Goal: Find specific page/section: Find specific page/section

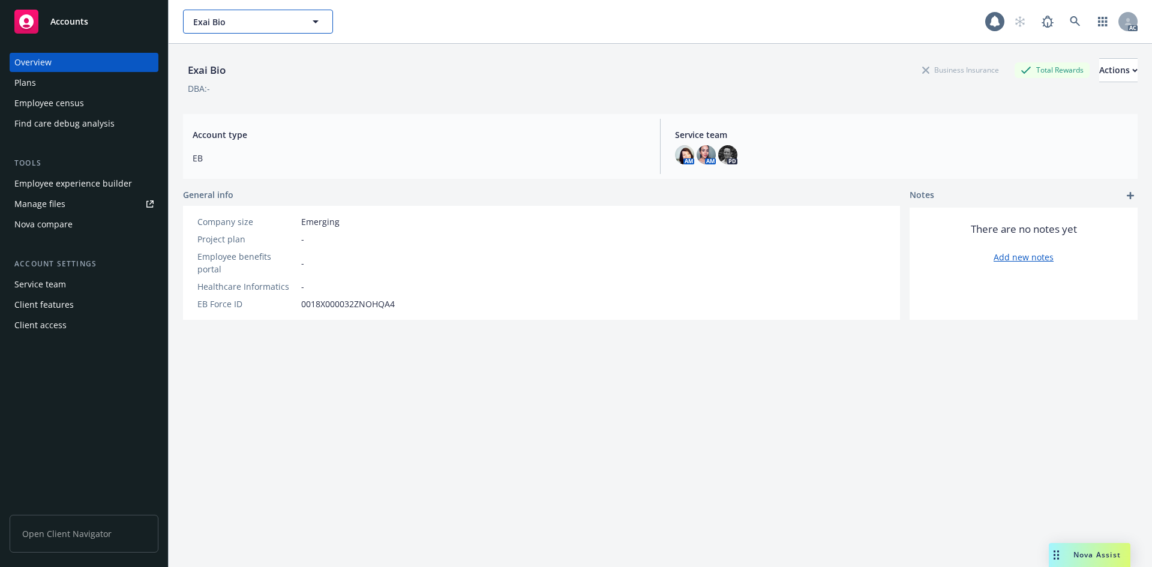
drag, startPoint x: 259, startPoint y: 22, endPoint x: 48, endPoint y: -5, distance: 212.9
click at [48, 0] on html "Accounts Overview Plans Employee census Find care debug analysis Tools Employee…" at bounding box center [576, 283] width 1152 height 567
click at [224, 25] on span "Exai Bio" at bounding box center [245, 22] width 104 height 13
type input "451"
click at [318, 49] on span "No results" at bounding box center [258, 57] width 149 height 37
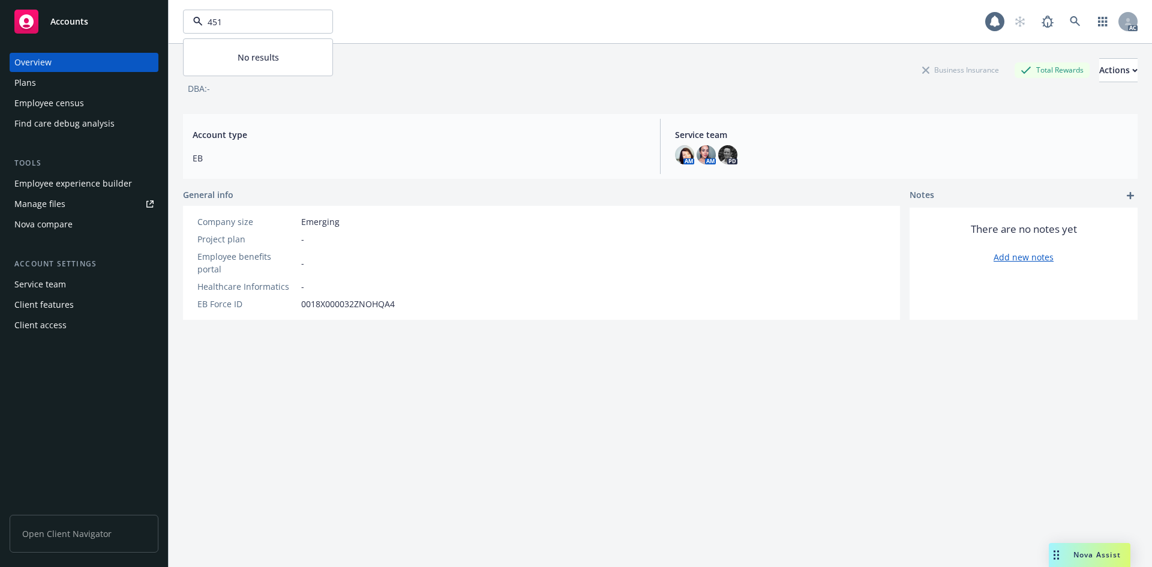
click at [275, 29] on div "451" at bounding box center [258, 22] width 150 height 24
click at [262, 25] on input "451" at bounding box center [256, 22] width 106 height 13
drag, startPoint x: 221, startPoint y: 20, endPoint x: 172, endPoint y: 2, distance: 52.8
click at [176, 11] on div "41 E Sample No results 1 AC" at bounding box center [660, 21] width 983 height 43
type input "1251 E Sample"
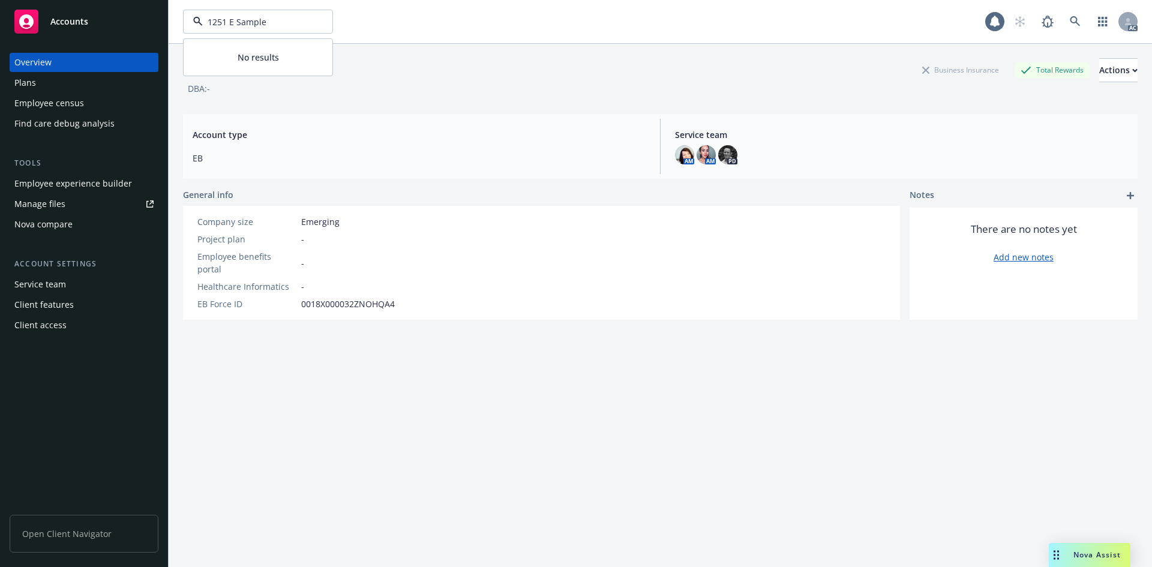
click at [416, 61] on div "Exai Bio Business Insurance Total Rewards Actions" at bounding box center [660, 70] width 955 height 24
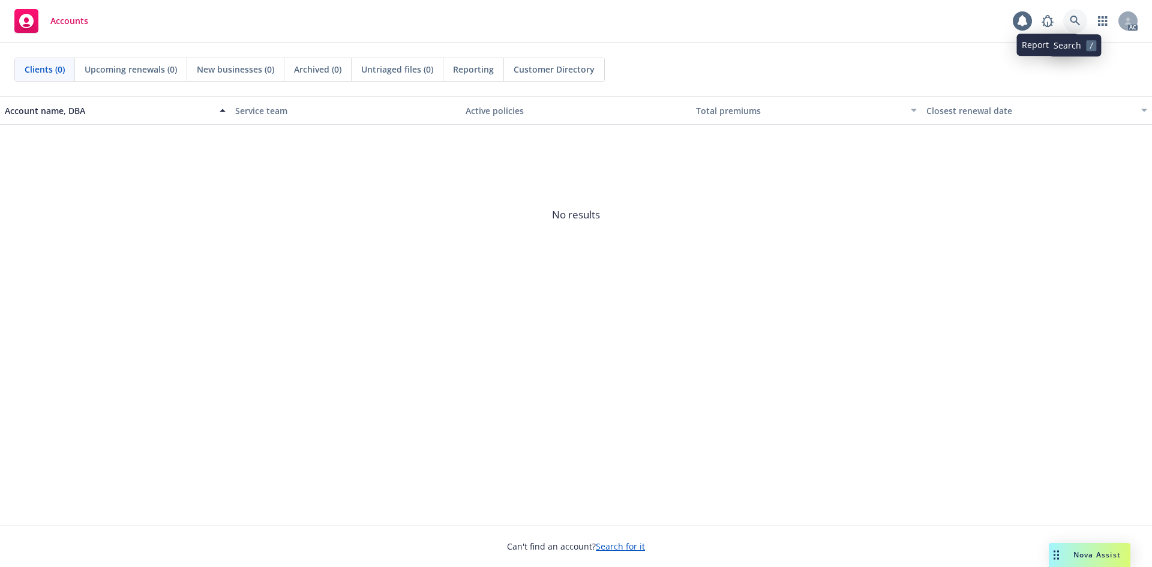
click at [1075, 22] on icon at bounding box center [1075, 21] width 10 height 10
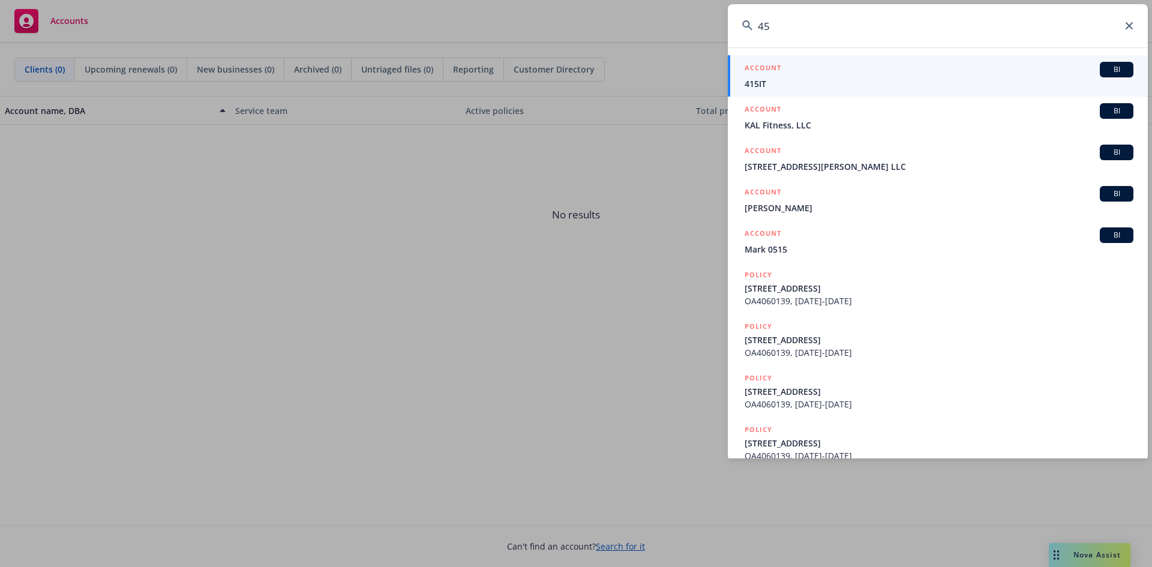
type input "4"
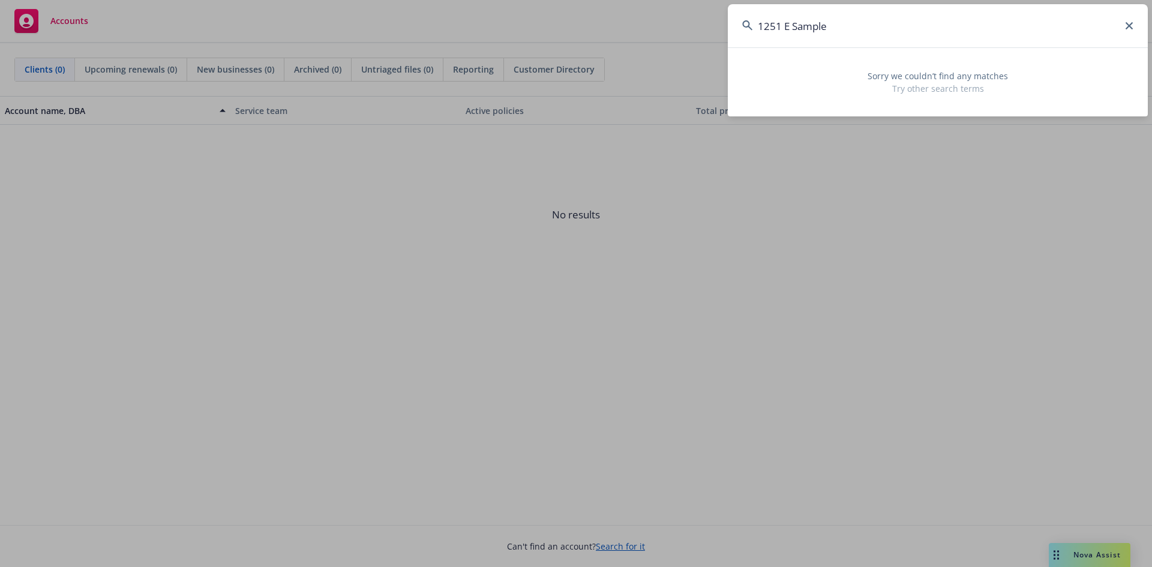
drag, startPoint x: 780, startPoint y: 25, endPoint x: 719, endPoint y: 23, distance: 60.6
click at [719, 23] on div "1251 E Sample Sorry we couldn’t find any matches Try other search terms" at bounding box center [576, 283] width 1152 height 567
drag, startPoint x: 774, startPoint y: 25, endPoint x: 735, endPoint y: 27, distance: 39.1
click at [735, 27] on input "E Sample" at bounding box center [938, 25] width 420 height 43
click at [802, 25] on input "Sample" at bounding box center [938, 25] width 420 height 43
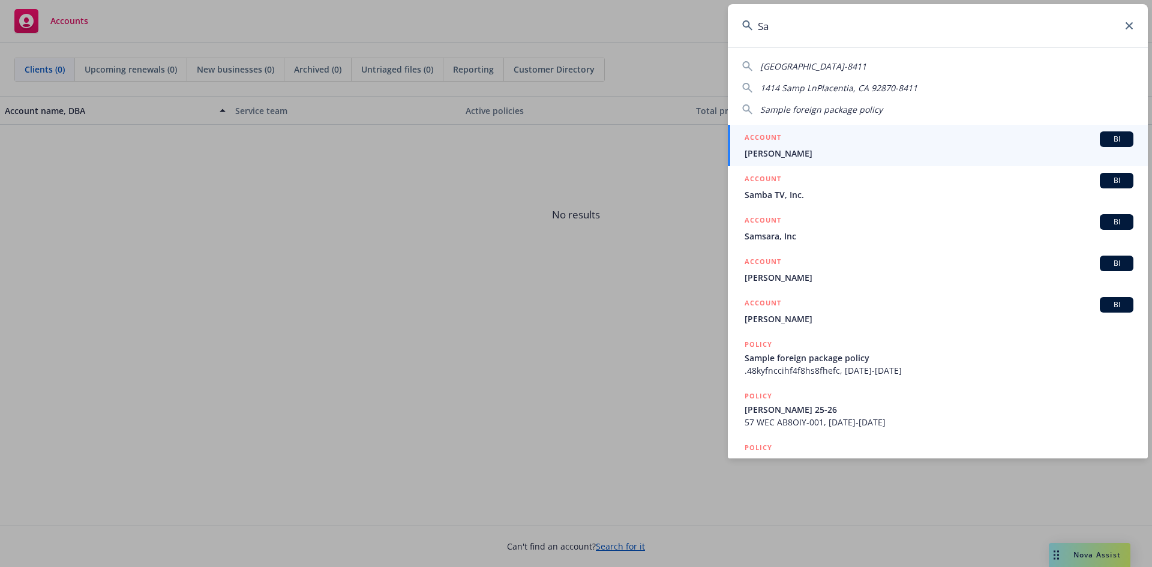
type input "S"
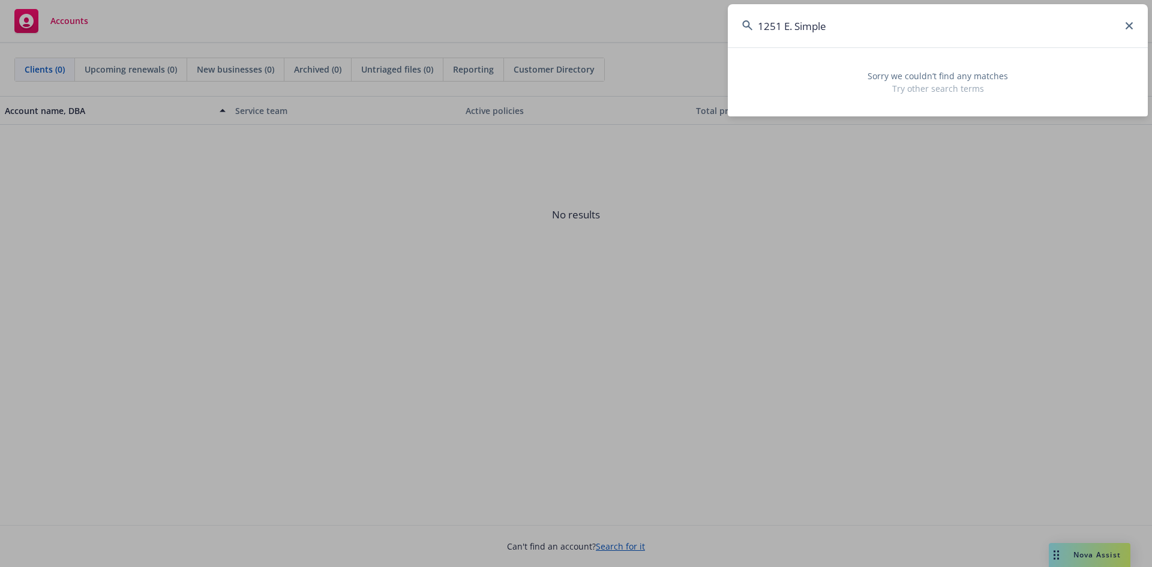
drag, startPoint x: 803, startPoint y: 24, endPoint x: 868, endPoint y: 19, distance: 65.6
click at [867, 23] on input "1251 E. Simple" at bounding box center [938, 25] width 420 height 43
click at [797, 27] on input "1251 E. Sample" at bounding box center [938, 25] width 420 height 43
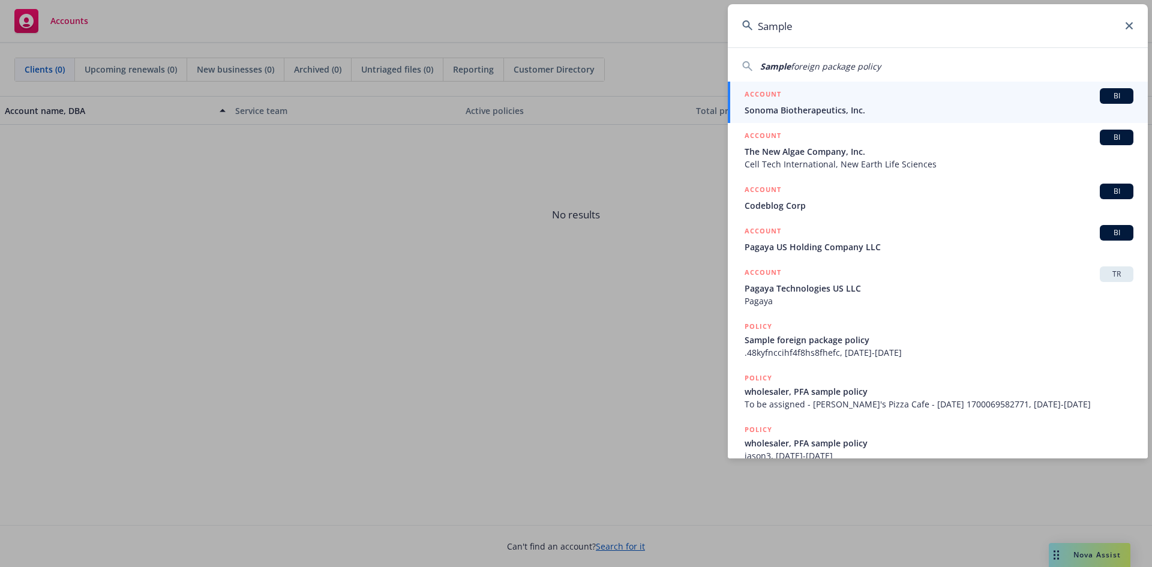
drag, startPoint x: 812, startPoint y: 35, endPoint x: 754, endPoint y: 35, distance: 58.2
click at [754, 35] on input "Sample" at bounding box center [938, 25] width 420 height 43
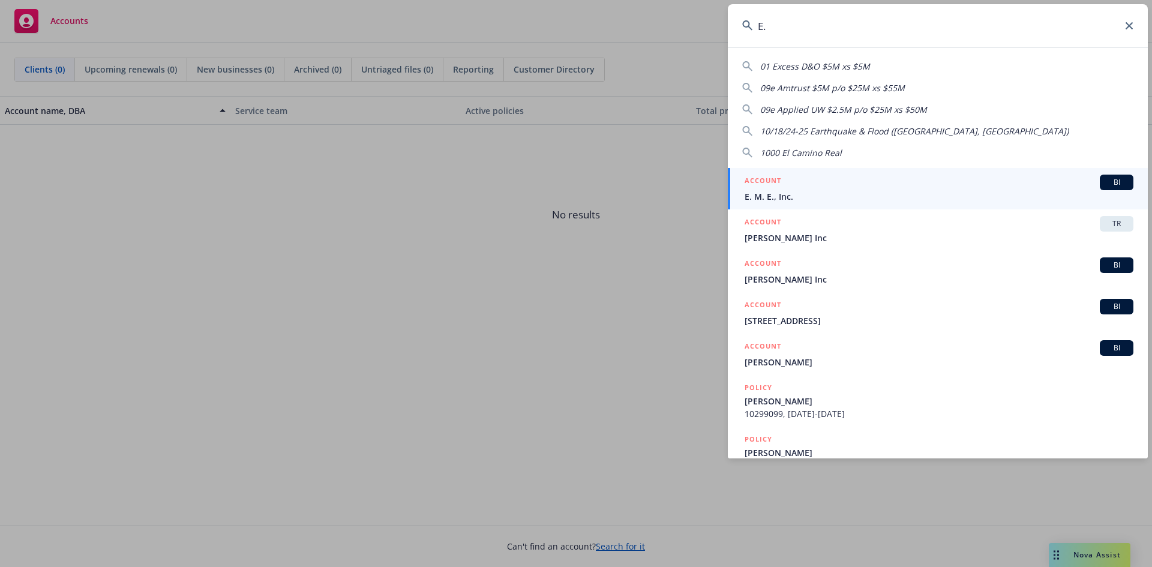
drag, startPoint x: 790, startPoint y: 30, endPoint x: 745, endPoint y: 24, distance: 45.4
click at [745, 24] on div "E." at bounding box center [938, 25] width 420 height 43
type input "1251"
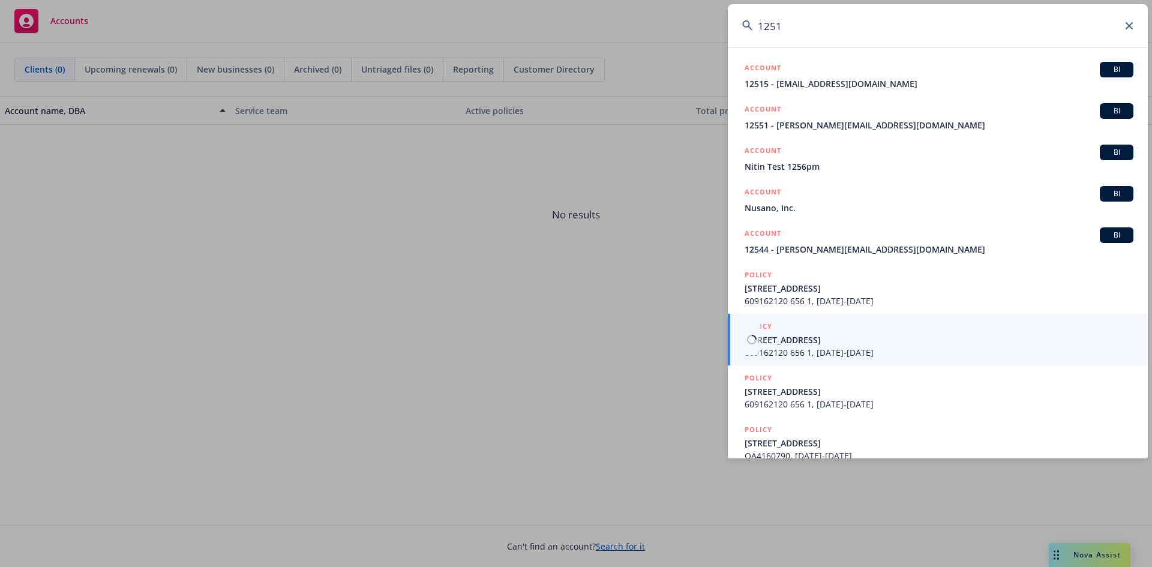
drag, startPoint x: 406, startPoint y: 124, endPoint x: 400, endPoint y: 124, distance: 6.0
